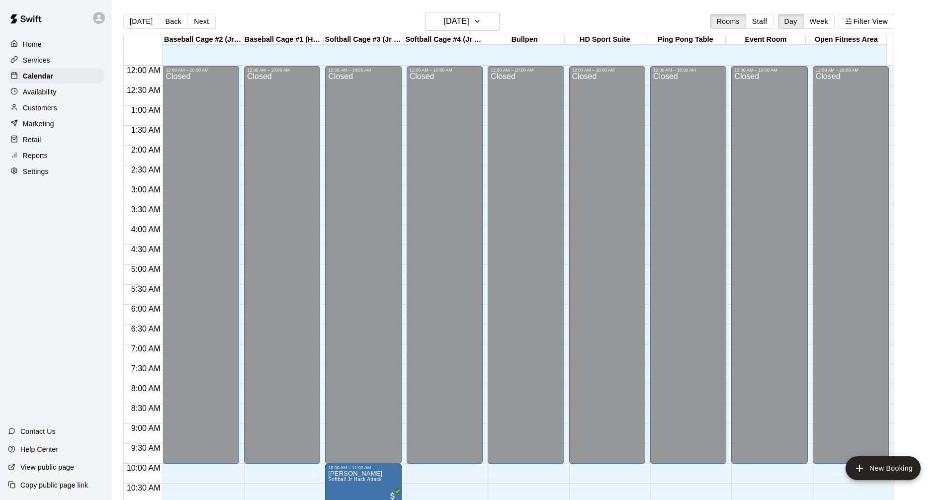
scroll to position [370, 0]
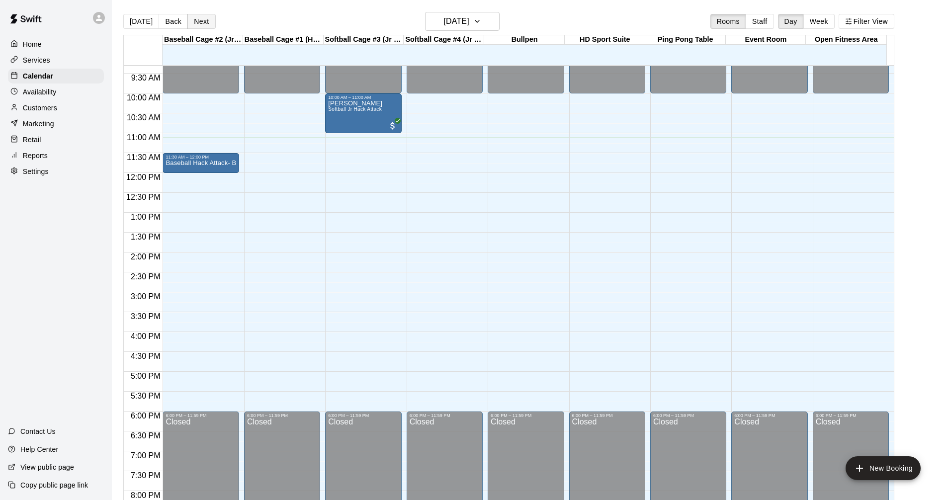
click at [193, 20] on button "Next" at bounding box center [201, 21] width 28 height 15
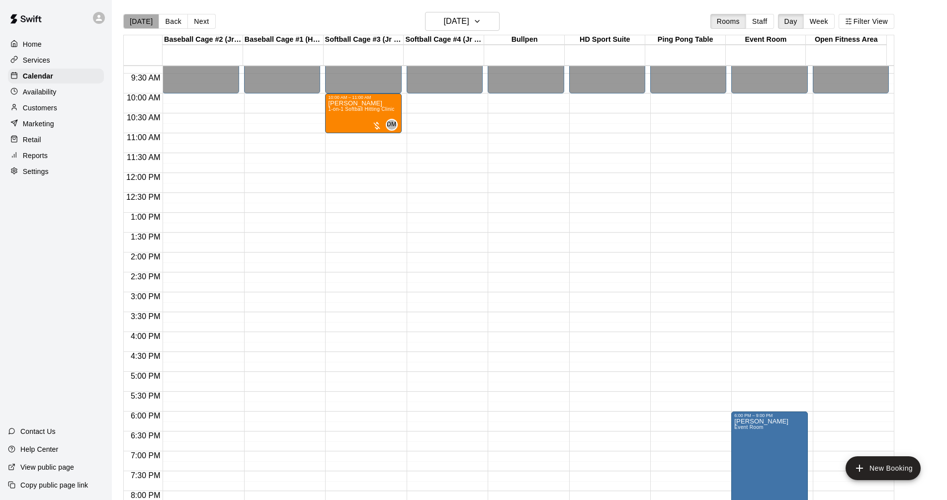
click at [148, 27] on button "[DATE]" at bounding box center [141, 21] width 36 height 15
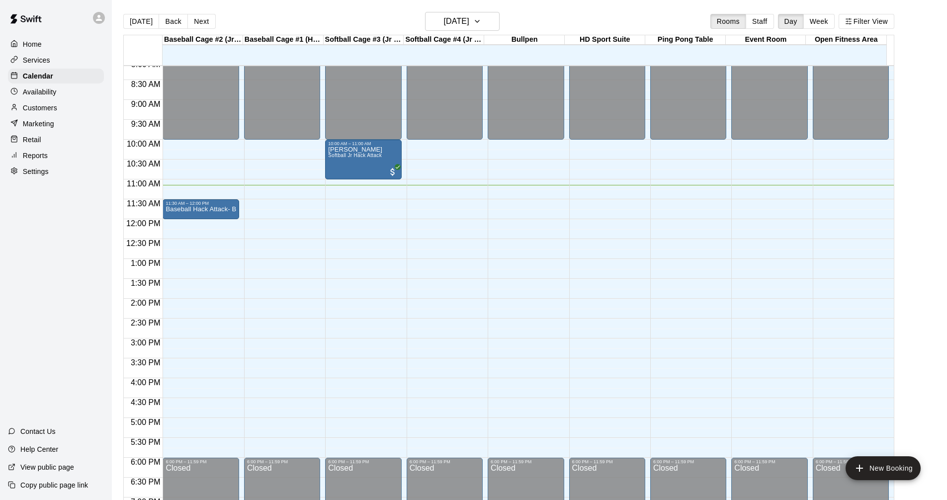
scroll to position [348, 0]
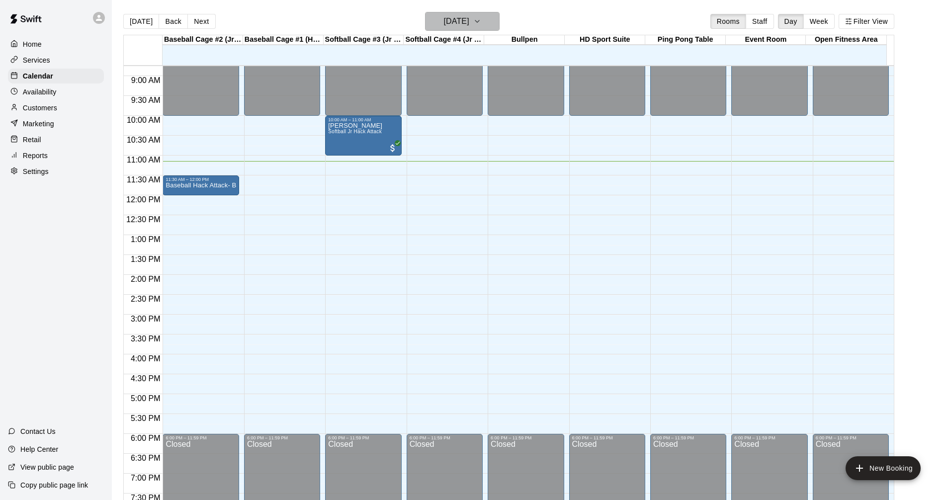
click at [469, 20] on h6 "[DATE]" at bounding box center [456, 21] width 25 height 14
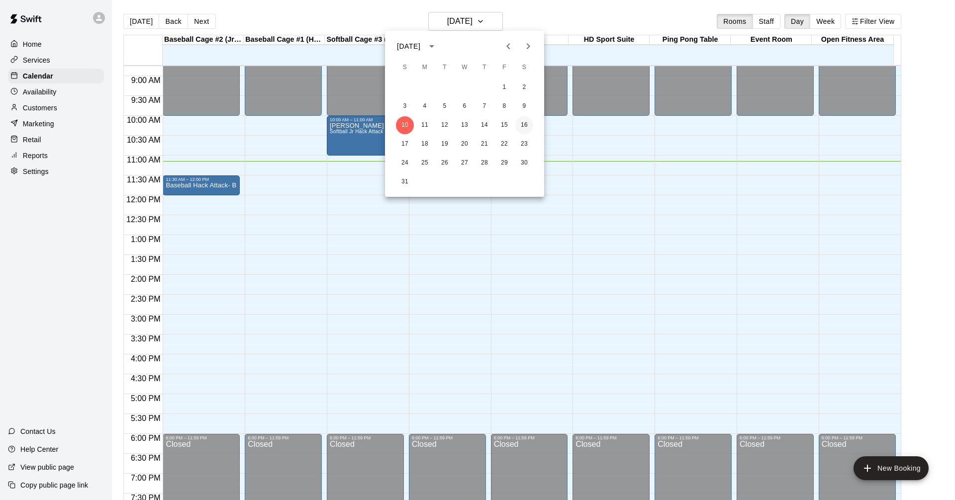
click at [527, 126] on button "16" at bounding box center [524, 125] width 18 height 18
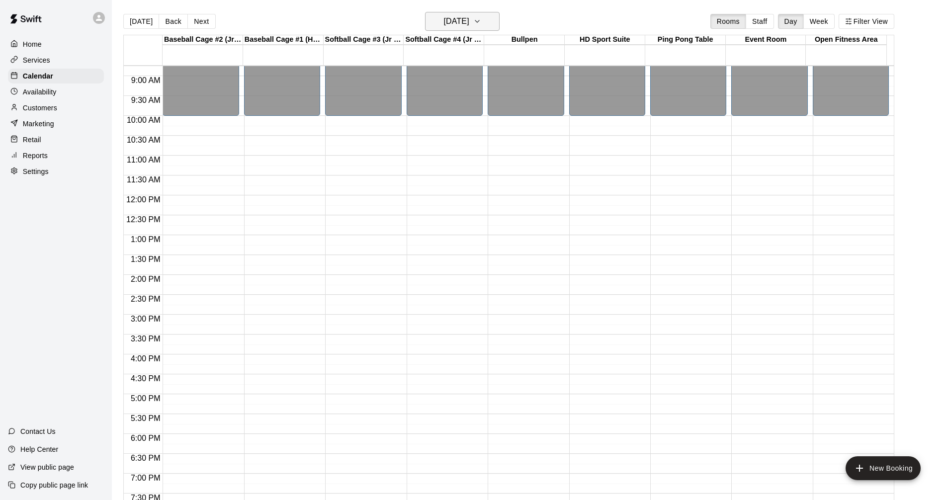
click at [469, 22] on h6 "[DATE]" at bounding box center [456, 21] width 25 height 14
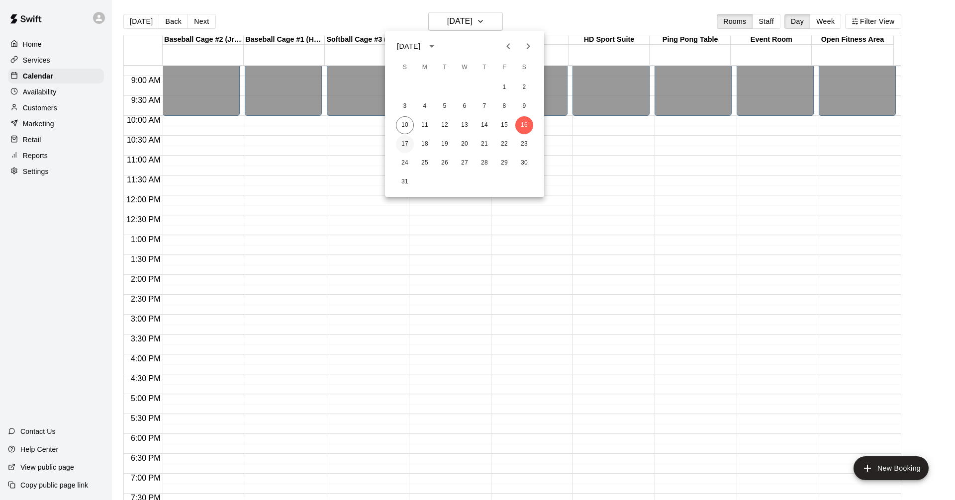
click at [405, 143] on button "17" at bounding box center [405, 144] width 18 height 18
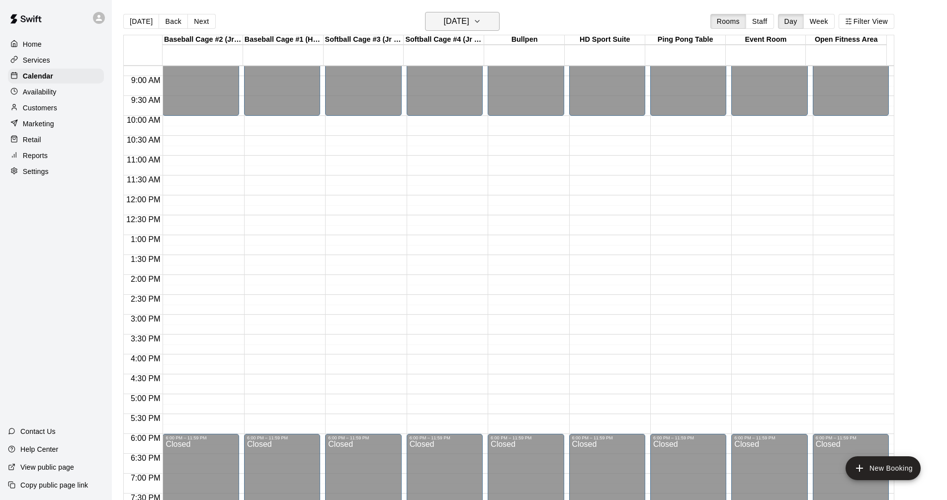
click at [452, 25] on h6 "[DATE]" at bounding box center [456, 21] width 25 height 14
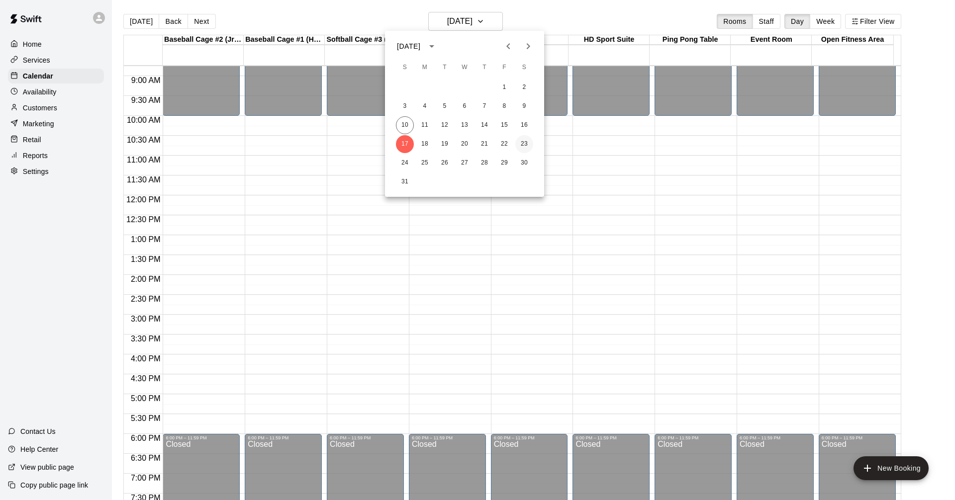
click at [530, 145] on button "23" at bounding box center [524, 144] width 18 height 18
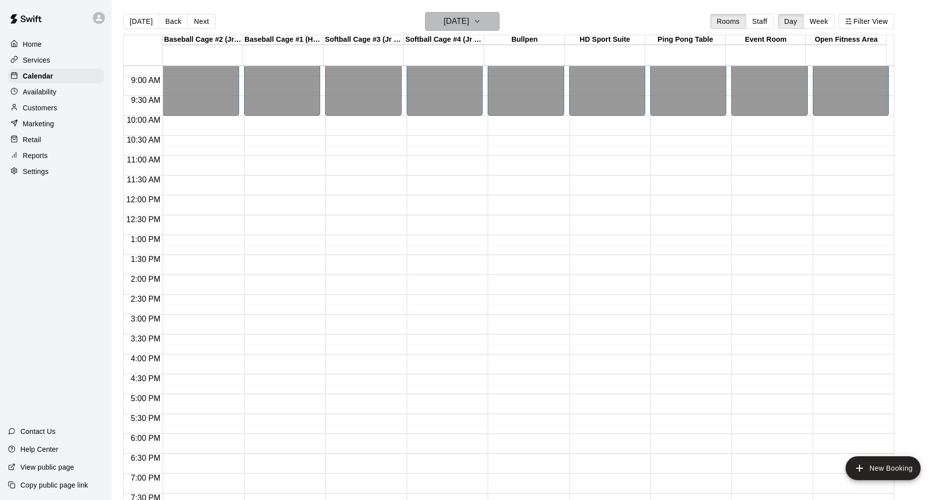
click at [461, 28] on button "[DATE]" at bounding box center [462, 21] width 75 height 19
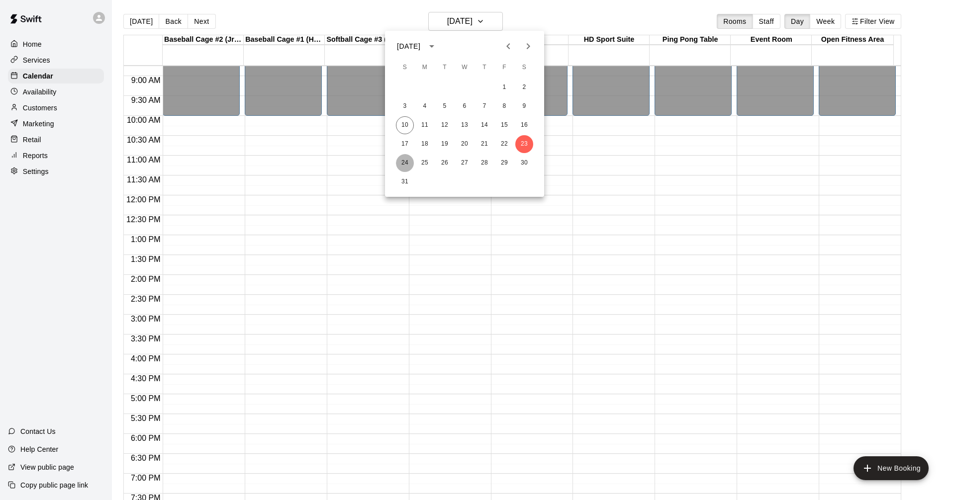
click at [404, 162] on button "24" at bounding box center [405, 163] width 18 height 18
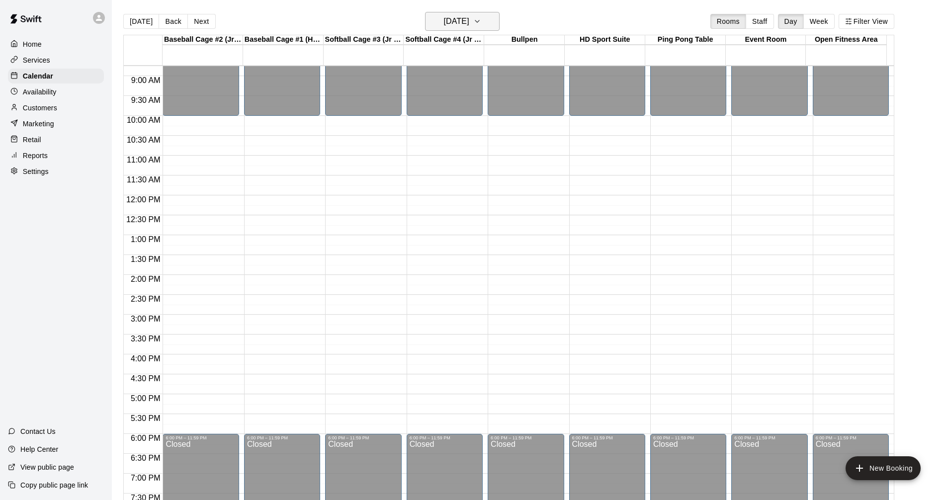
click at [463, 29] on button "[DATE]" at bounding box center [462, 21] width 75 height 19
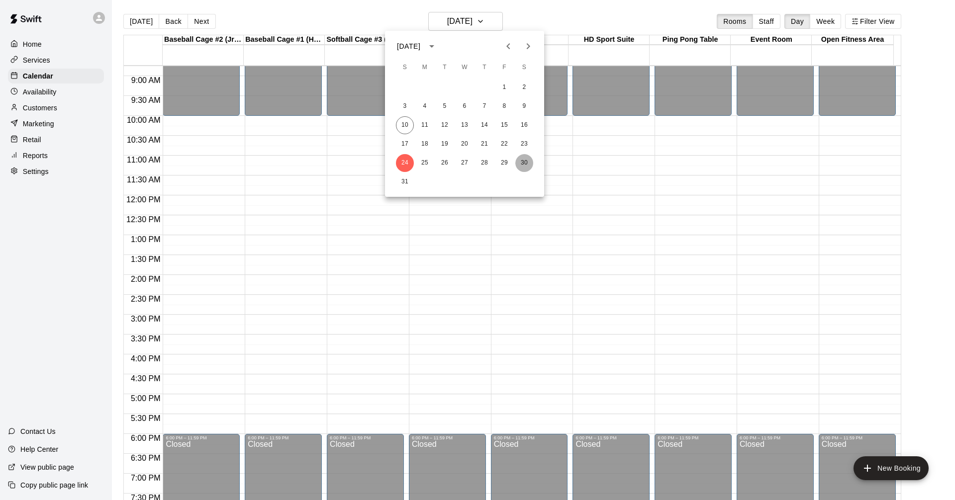
click at [523, 163] on button "30" at bounding box center [524, 163] width 18 height 18
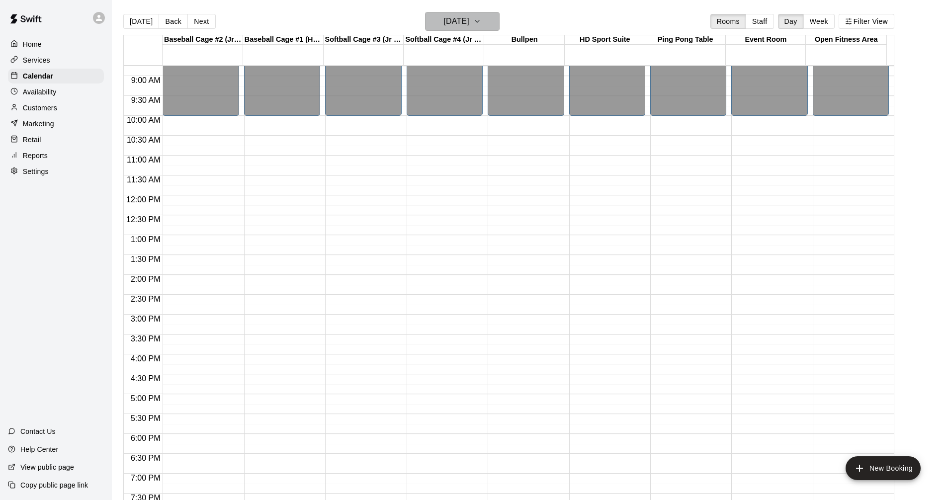
click at [462, 26] on h6 "[DATE]" at bounding box center [456, 21] width 25 height 14
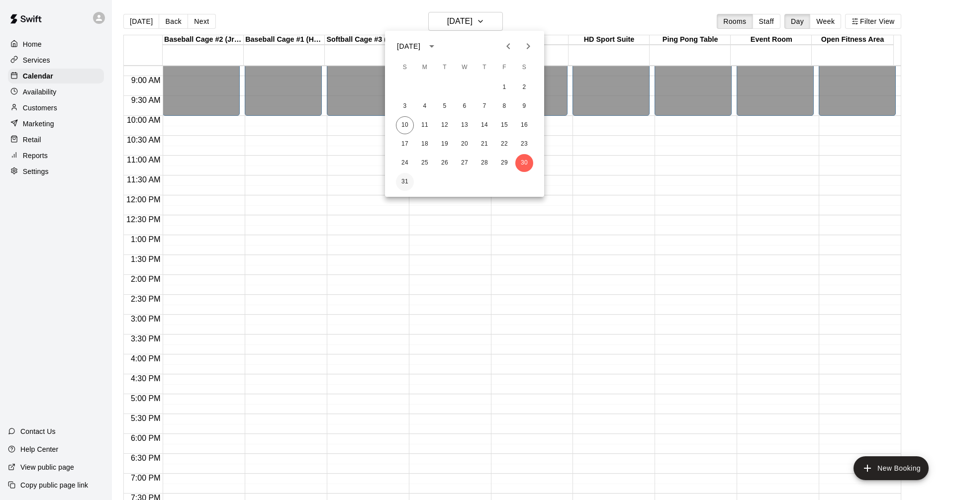
click at [400, 176] on button "31" at bounding box center [405, 182] width 18 height 18
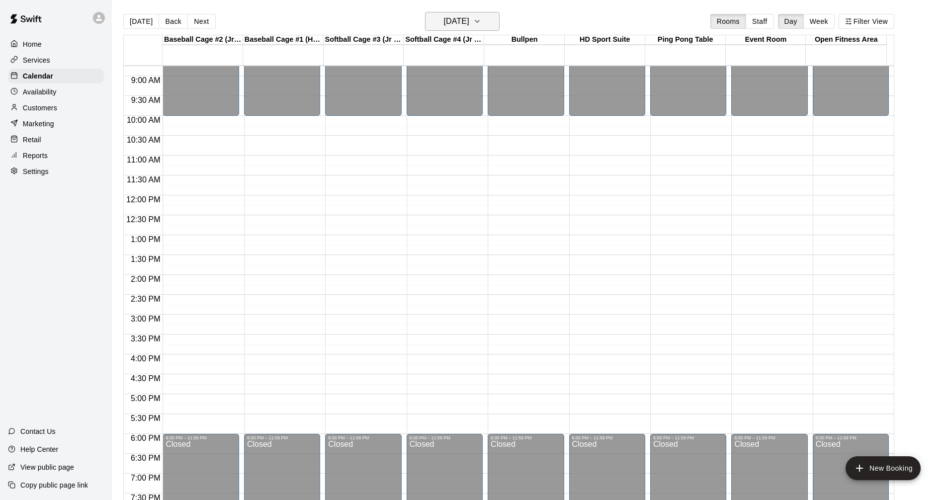
click at [446, 23] on h6 "[DATE]" at bounding box center [456, 21] width 25 height 14
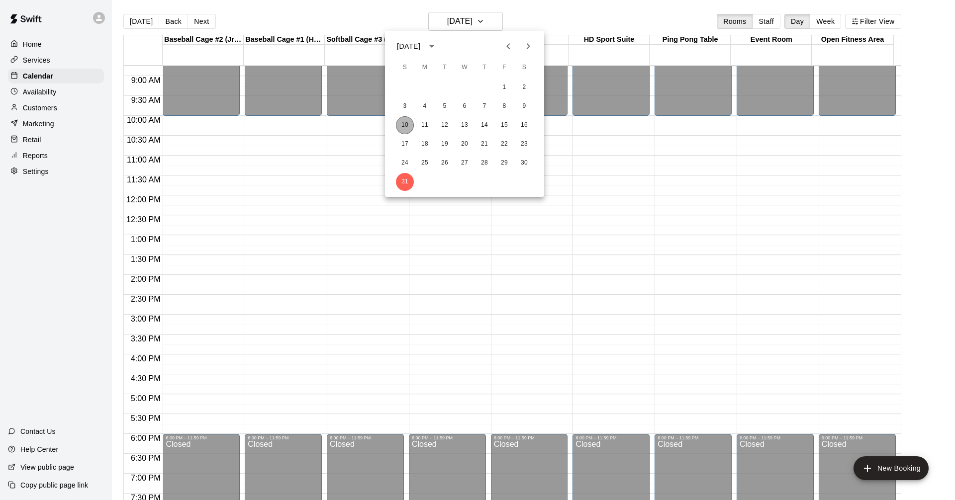
click at [402, 124] on button "10" at bounding box center [405, 125] width 18 height 18
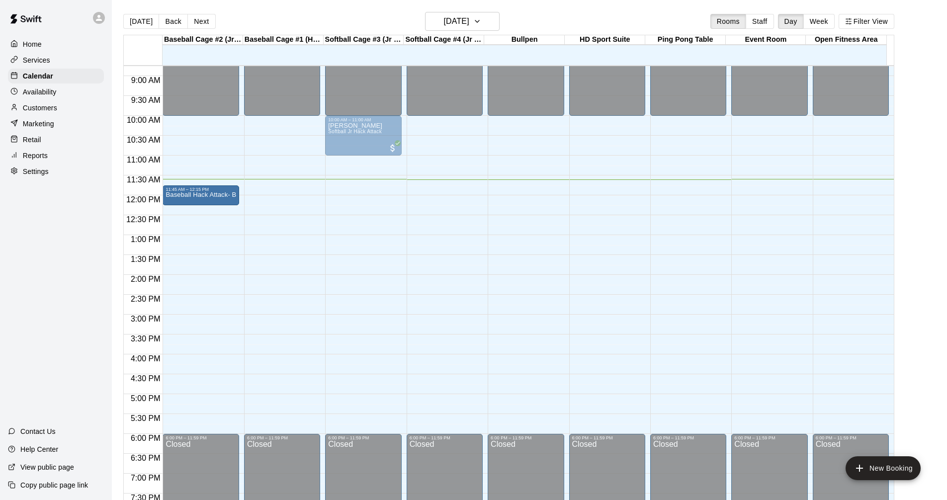
drag, startPoint x: 200, startPoint y: 195, endPoint x: 197, endPoint y: 207, distance: 12.8
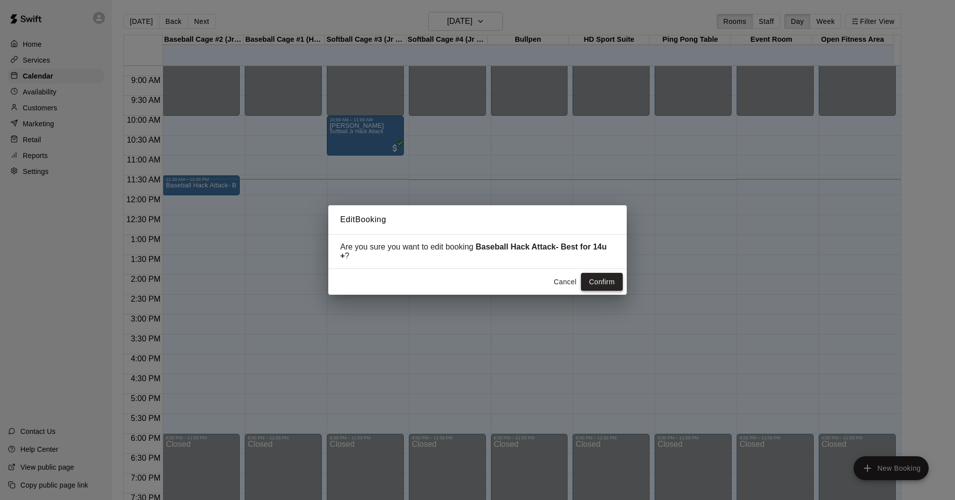
click at [594, 280] on button "Confirm" at bounding box center [602, 282] width 42 height 18
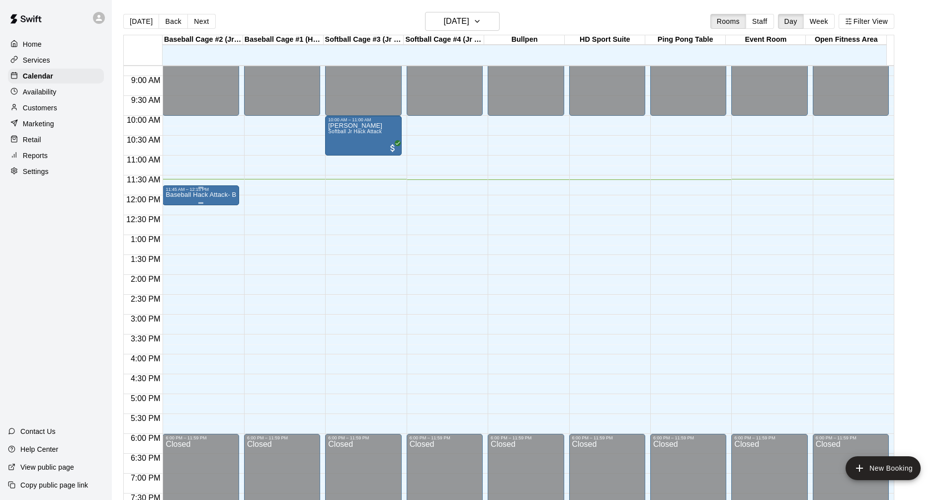
click at [212, 195] on p "Baseball Hack Attack- Best for 14u +" at bounding box center [201, 195] width 70 height 0
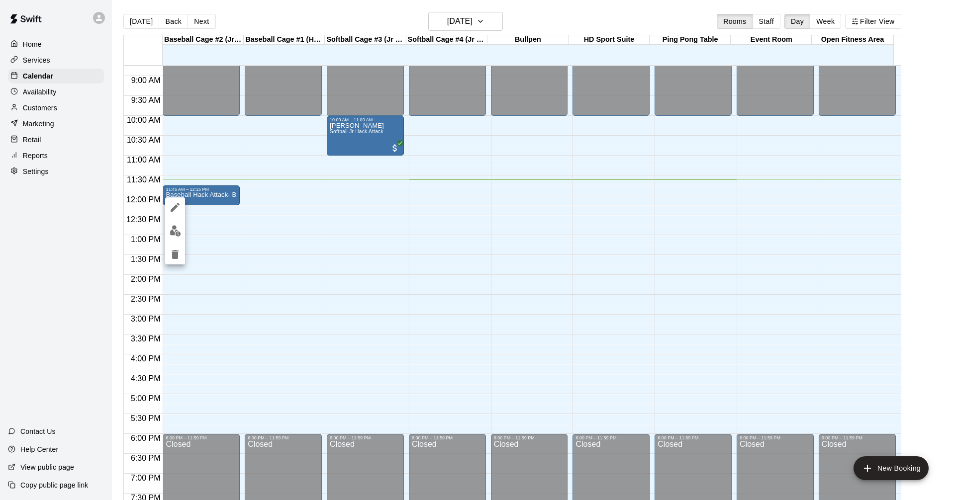
click at [176, 228] on img "edit" at bounding box center [175, 230] width 11 height 11
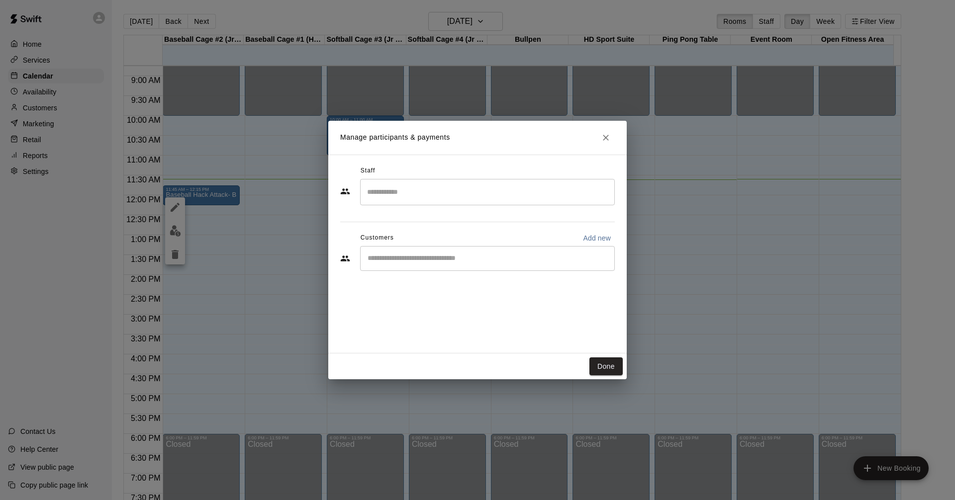
click at [435, 259] on input "Start typing to search customers..." at bounding box center [487, 259] width 246 height 10
type input "******"
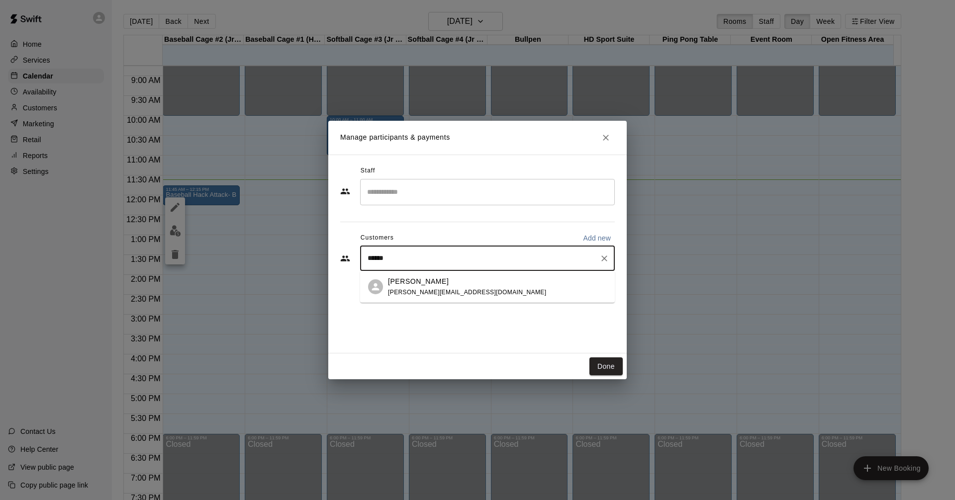
click at [459, 296] on div "Phil Cowley [EMAIL_ADDRESS][DOMAIN_NAME]" at bounding box center [497, 286] width 219 height 21
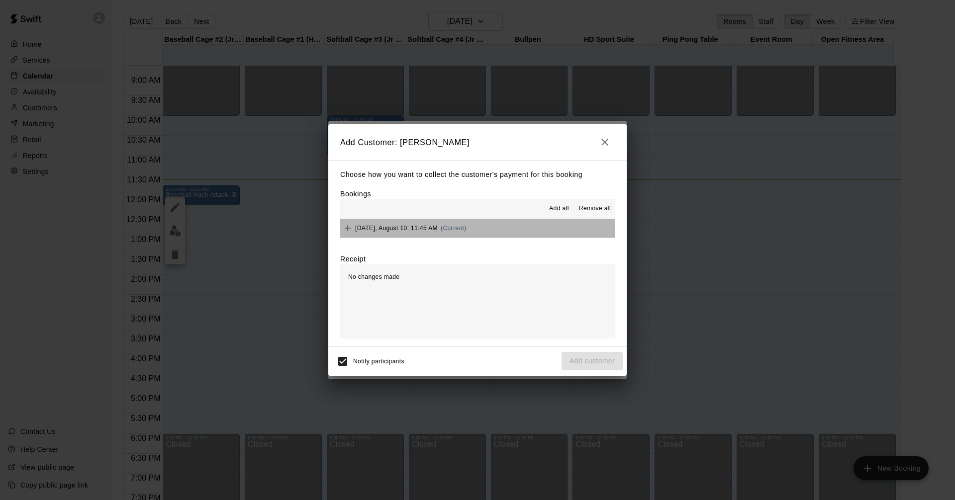
click at [506, 229] on button "[DATE], August 10: 11:45 AM (Current)" at bounding box center [477, 228] width 274 height 18
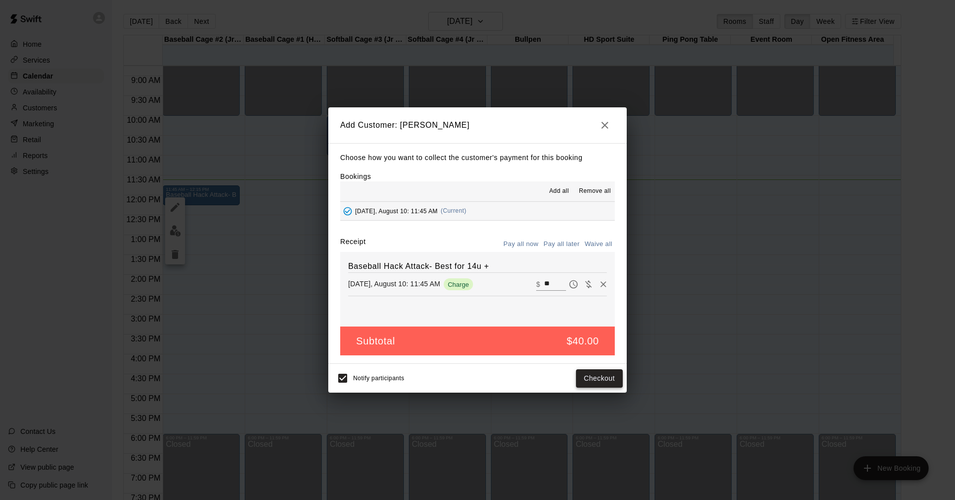
click at [595, 372] on button "Checkout" at bounding box center [599, 378] width 47 height 18
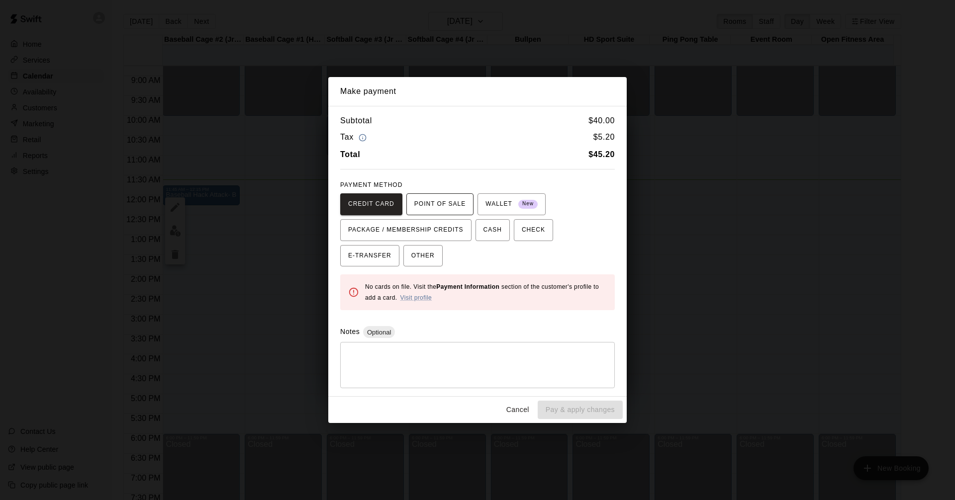
click at [435, 201] on span "POINT OF SALE" at bounding box center [439, 204] width 51 height 16
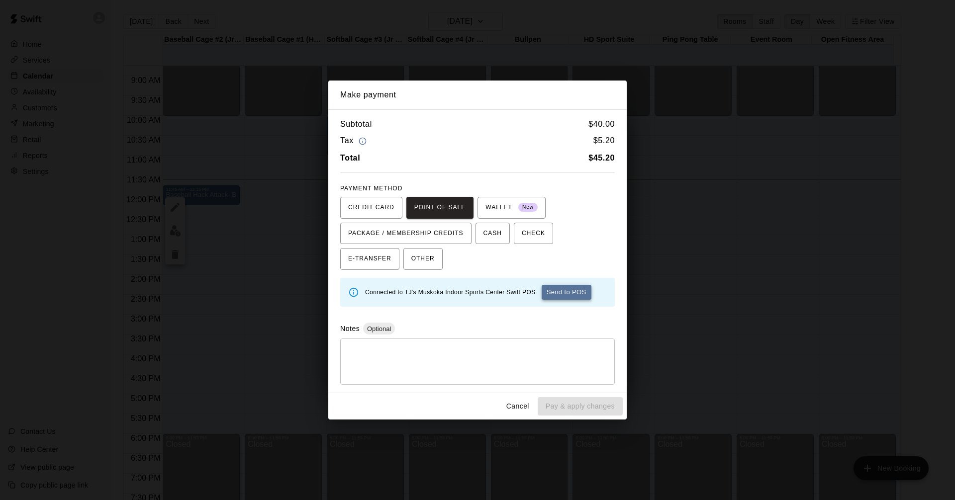
click at [556, 293] on button "Send to POS" at bounding box center [566, 292] width 50 height 15
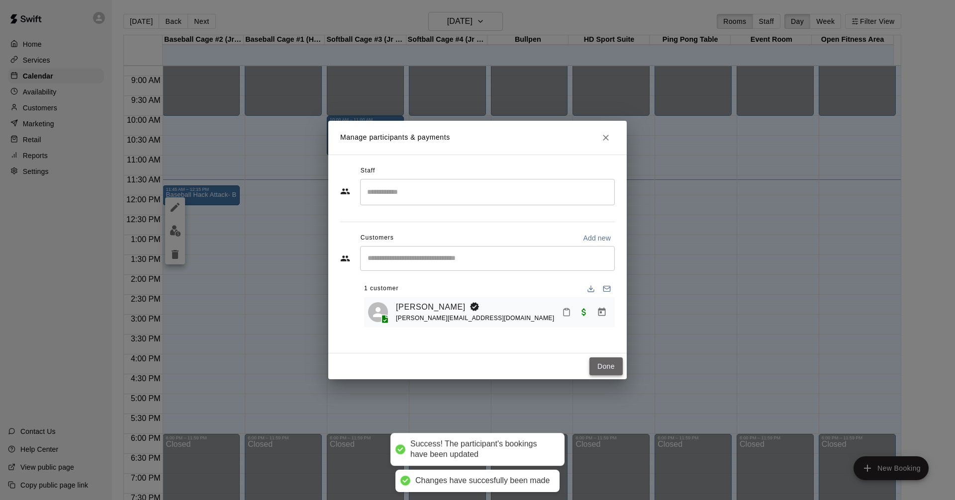
click at [619, 367] on button "Done" at bounding box center [605, 366] width 33 height 18
